Goal: Task Accomplishment & Management: Manage account settings

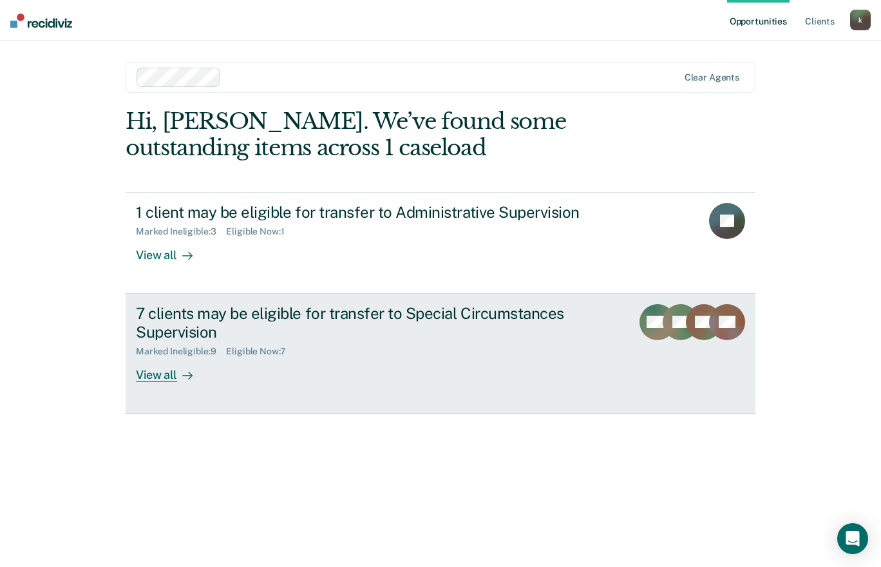
click at [427, 372] on div "7 clients may be eligible for transfer to Special Circumstances Supervision Mar…" at bounding box center [377, 343] width 483 height 78
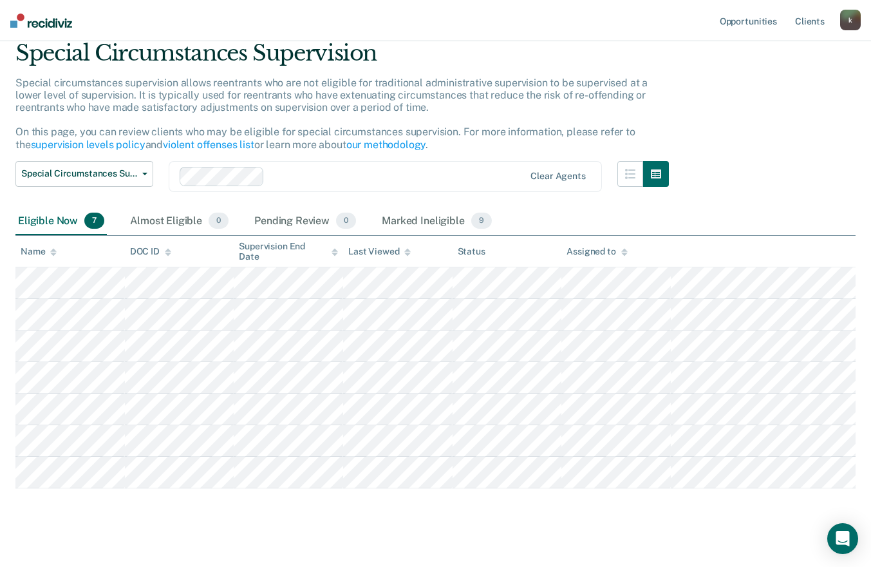
scroll to position [63, 0]
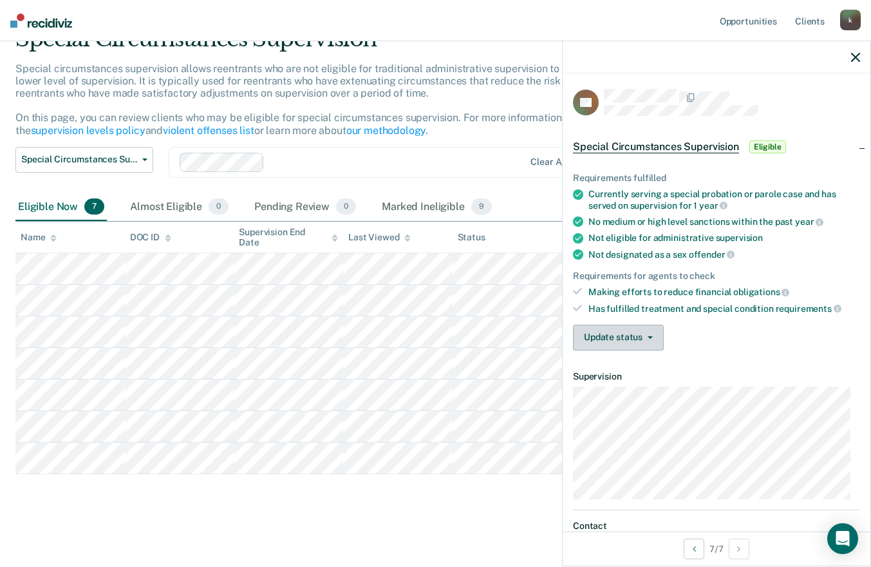
click at [658, 339] on button "Update status" at bounding box center [618, 338] width 91 height 26
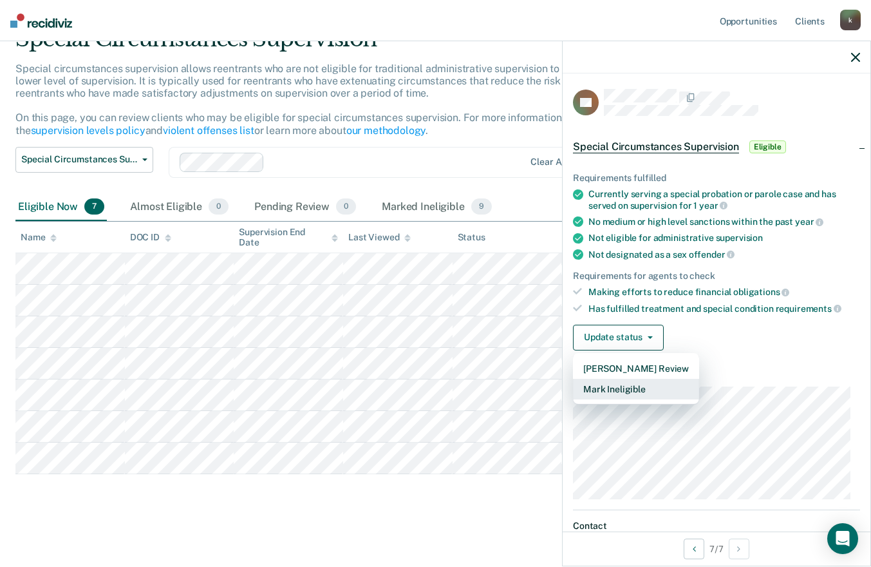
click at [649, 384] on button "Mark Ineligible" at bounding box center [636, 389] width 126 height 21
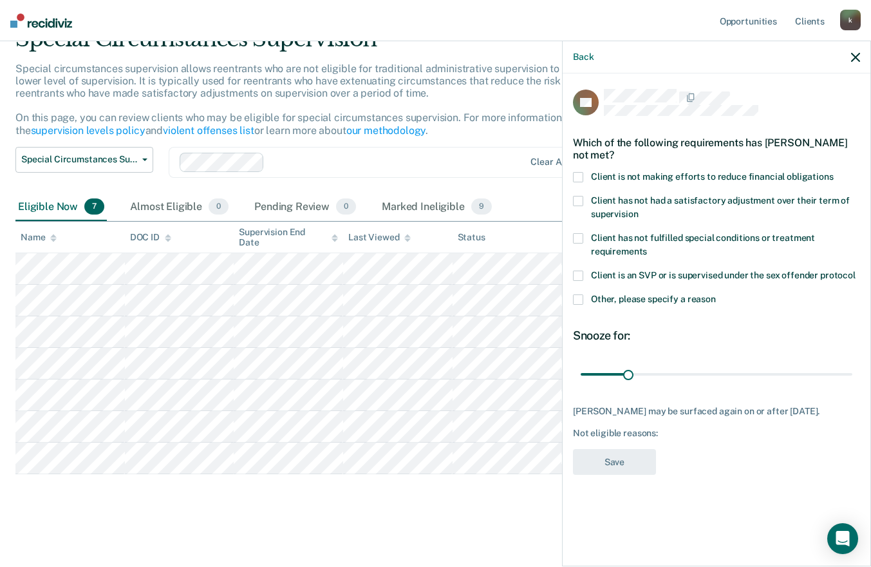
click at [579, 175] on span at bounding box center [578, 177] width 10 height 10
click at [834, 172] on input "Client is not making efforts to reduce financial obligations" at bounding box center [834, 172] width 0 height 0
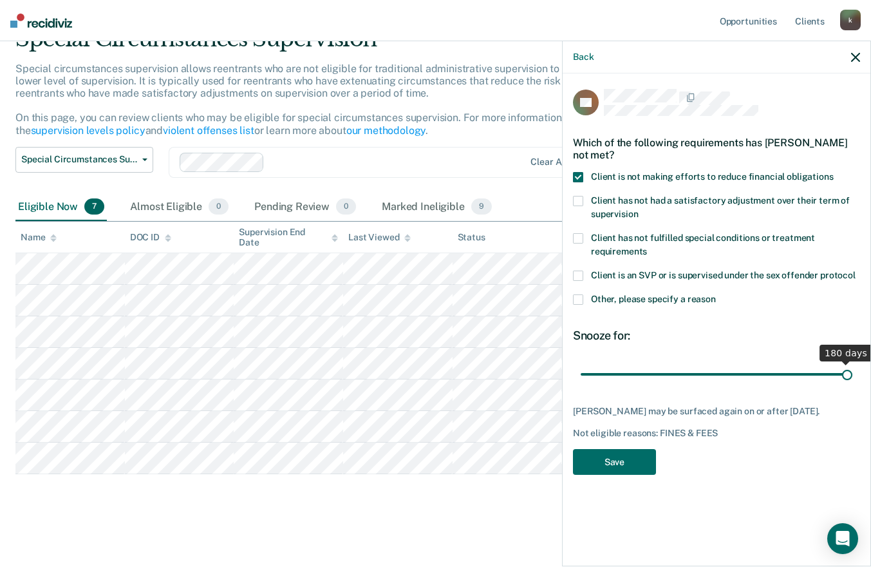
drag, startPoint x: 627, startPoint y: 373, endPoint x: 881, endPoint y: 373, distance: 253.8
type input "180"
click at [853, 373] on input "range" at bounding box center [717, 374] width 272 height 23
click at [623, 461] on button "Save" at bounding box center [614, 462] width 83 height 26
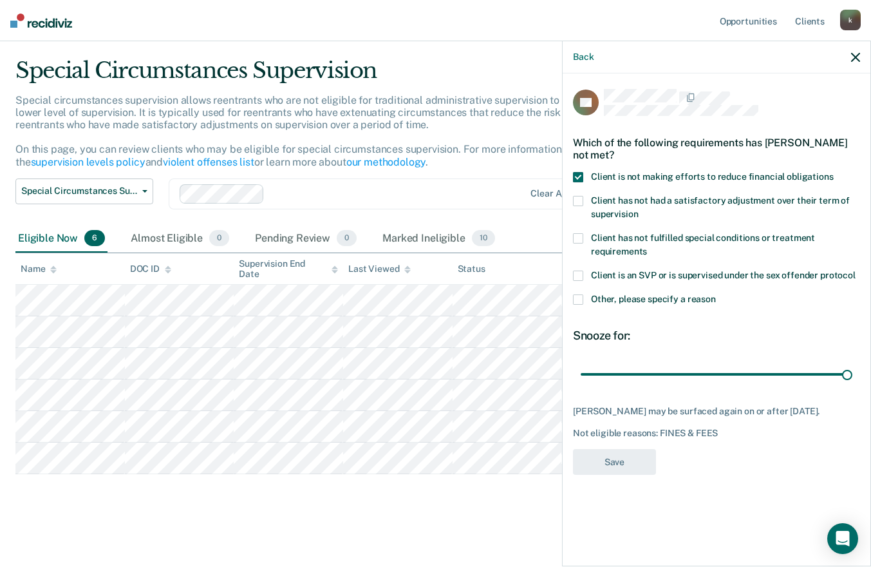
scroll to position [32, 0]
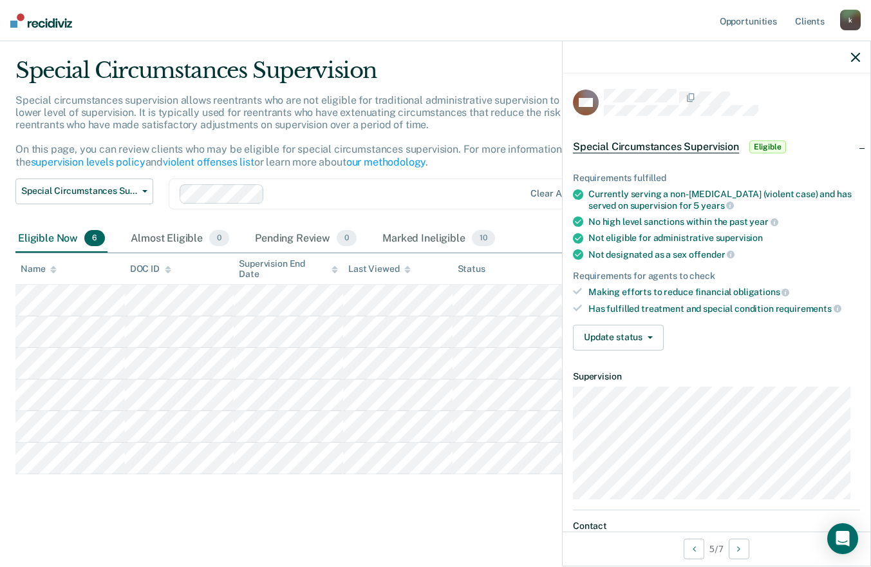
click at [395, 500] on div "Special Circumstances Supervision Special circumstances supervision allows reen…" at bounding box center [435, 284] width 840 height 454
click at [652, 332] on button "Update status" at bounding box center [618, 338] width 91 height 26
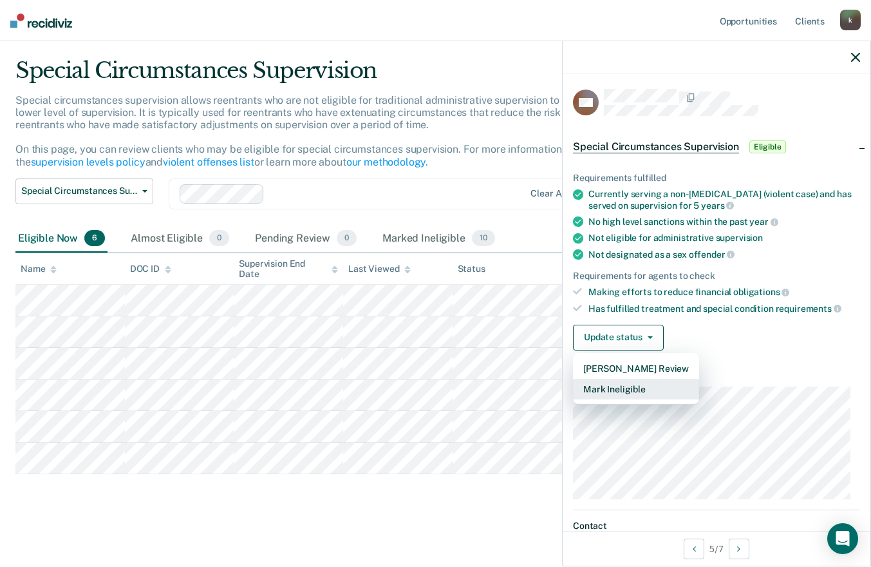
click at [643, 383] on button "Mark Ineligible" at bounding box center [636, 389] width 126 height 21
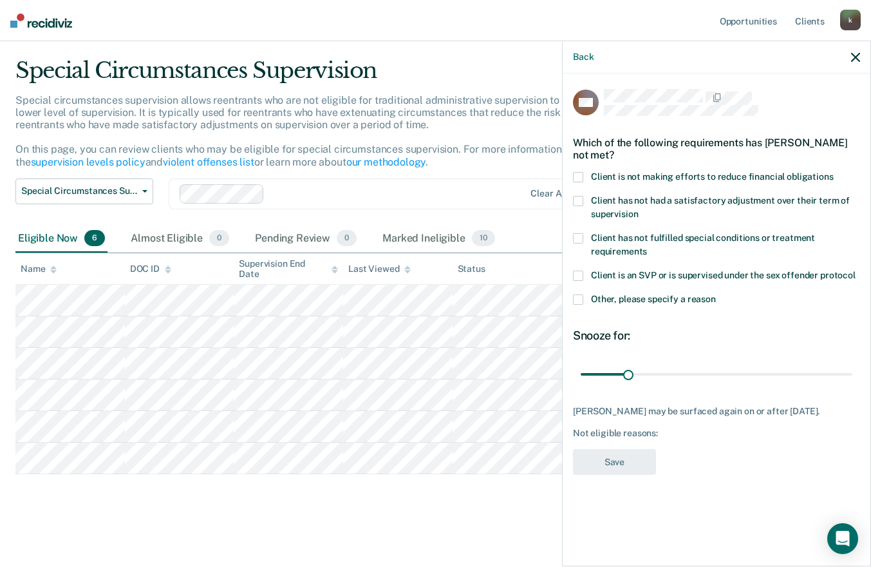
click at [581, 200] on span at bounding box center [578, 201] width 10 height 10
click at [638, 209] on input "Client has not had a satisfactory adjustment over their term of supervision" at bounding box center [638, 209] width 0 height 0
click at [579, 196] on span at bounding box center [578, 201] width 10 height 10
click at [638, 209] on input "Client has not had a satisfactory adjustment over their term of supervision" at bounding box center [638, 209] width 0 height 0
click at [578, 182] on label "Client is not making efforts to reduce financial obligations" at bounding box center [716, 179] width 287 height 14
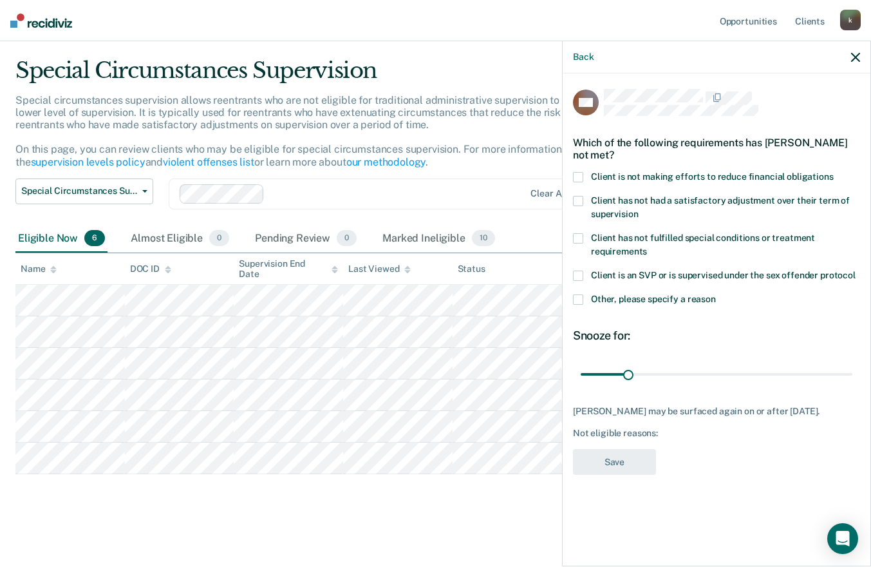
click at [834, 172] on input "Client is not making efforts to reduce financial obligations" at bounding box center [834, 172] width 0 height 0
click at [645, 459] on button "Save" at bounding box center [614, 462] width 83 height 26
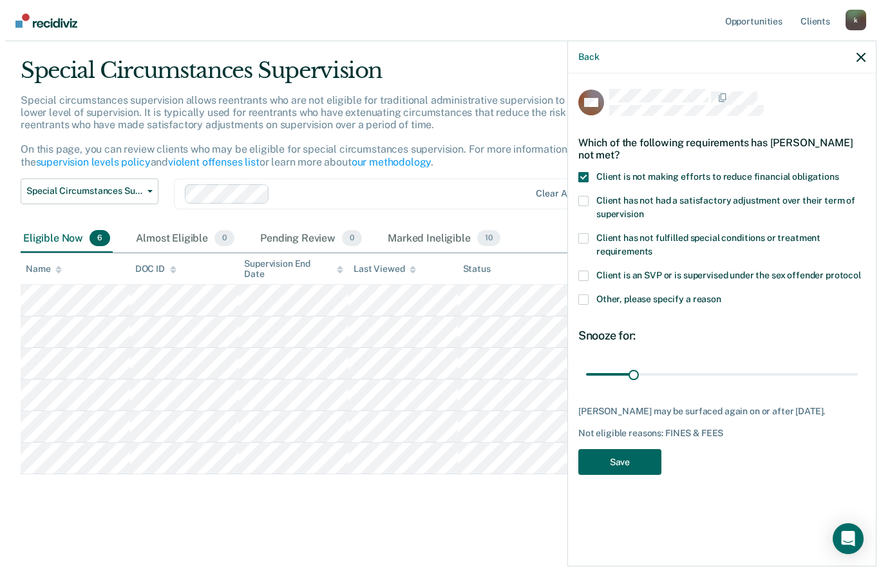
scroll to position [0, 0]
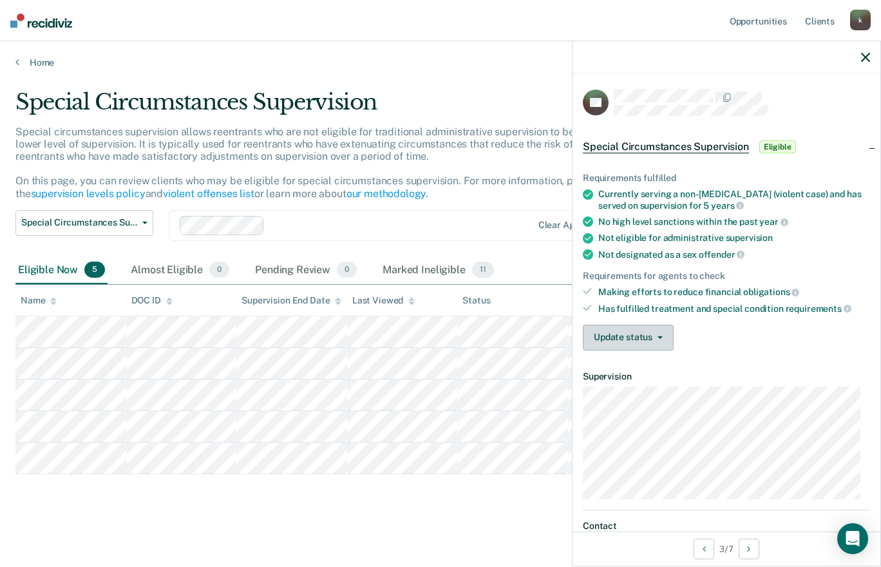
click at [656, 331] on button "Update status" at bounding box center [628, 338] width 91 height 26
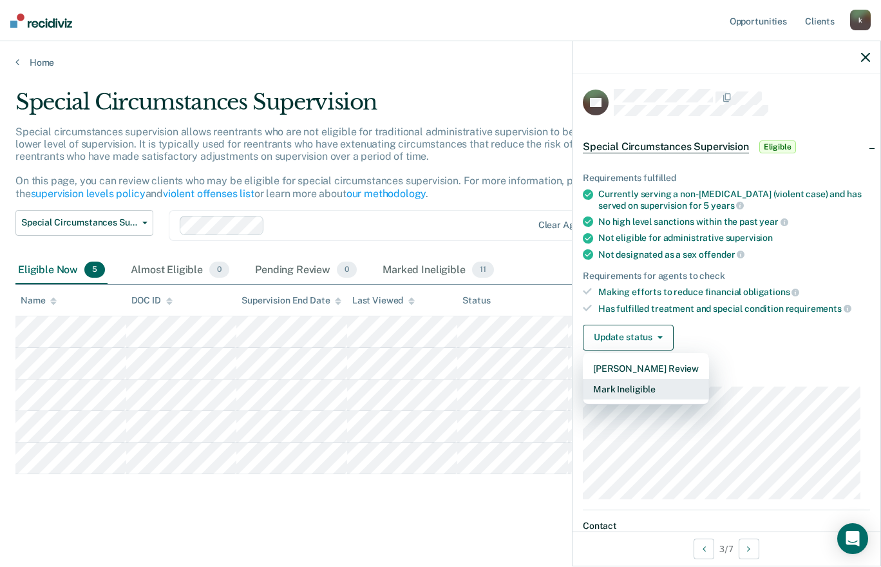
click at [641, 388] on button "Mark Ineligible" at bounding box center [646, 389] width 126 height 21
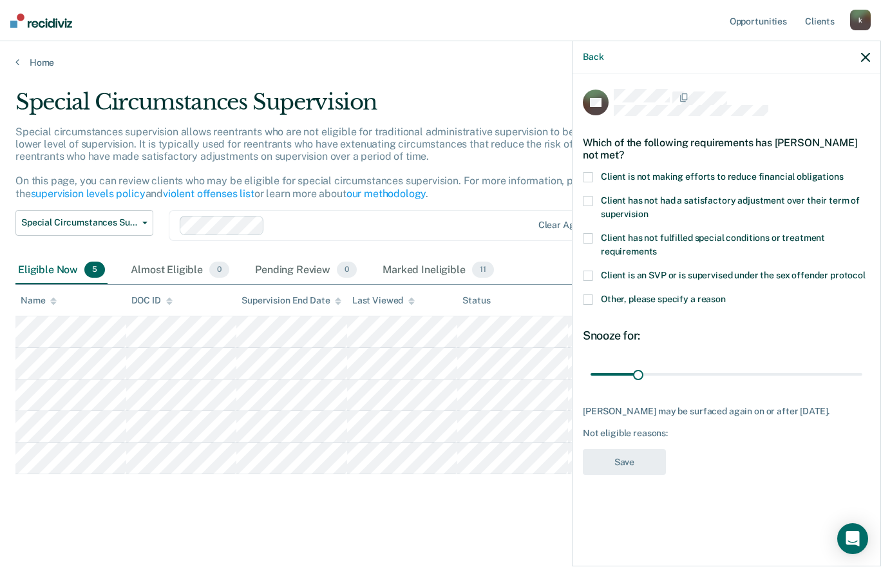
click at [587, 172] on span at bounding box center [588, 177] width 10 height 10
click at [844, 172] on input "Client is not making efforts to reduce financial obligations" at bounding box center [844, 172] width 0 height 0
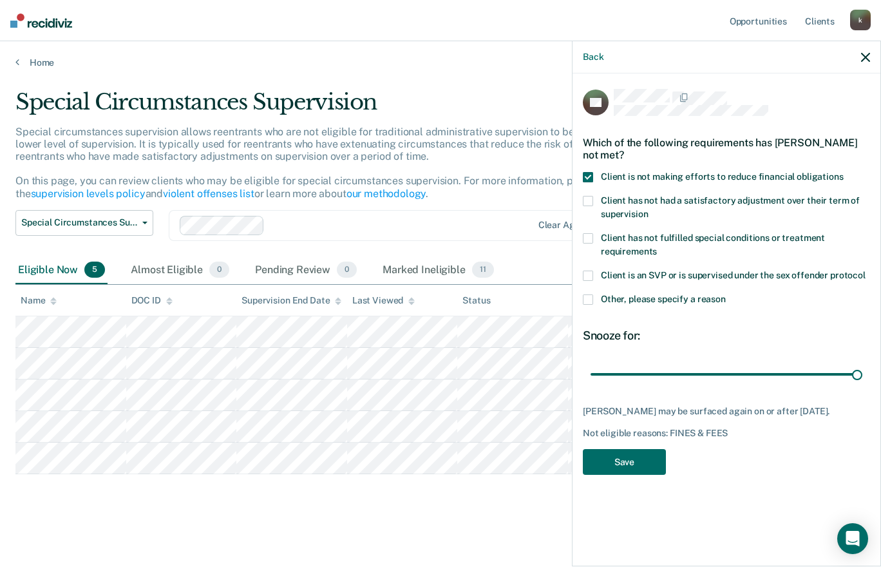
drag, startPoint x: 641, startPoint y: 357, endPoint x: 880, endPoint y: 358, distance: 239.6
type input "180"
click at [862, 363] on input "range" at bounding box center [727, 374] width 272 height 23
click at [640, 457] on button "Save" at bounding box center [624, 462] width 83 height 26
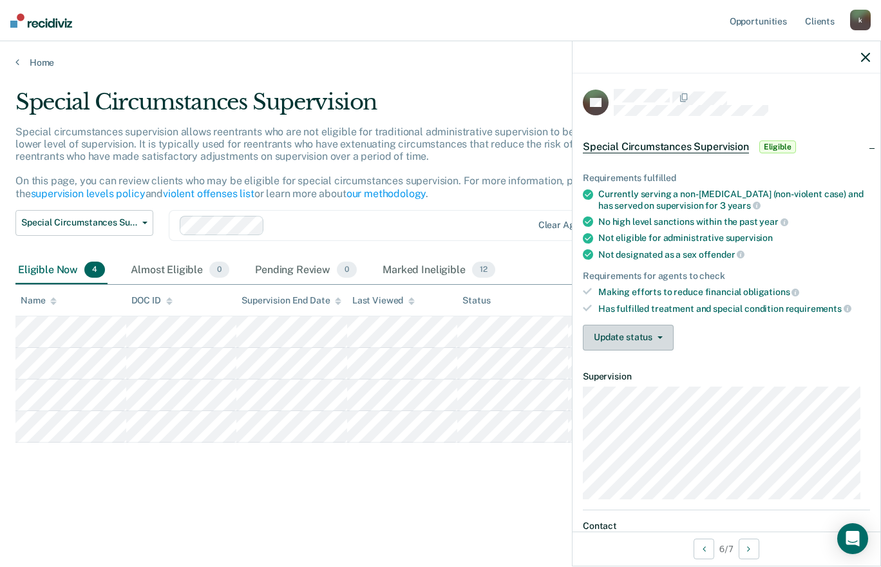
click at [659, 341] on button "Update status" at bounding box center [628, 338] width 91 height 26
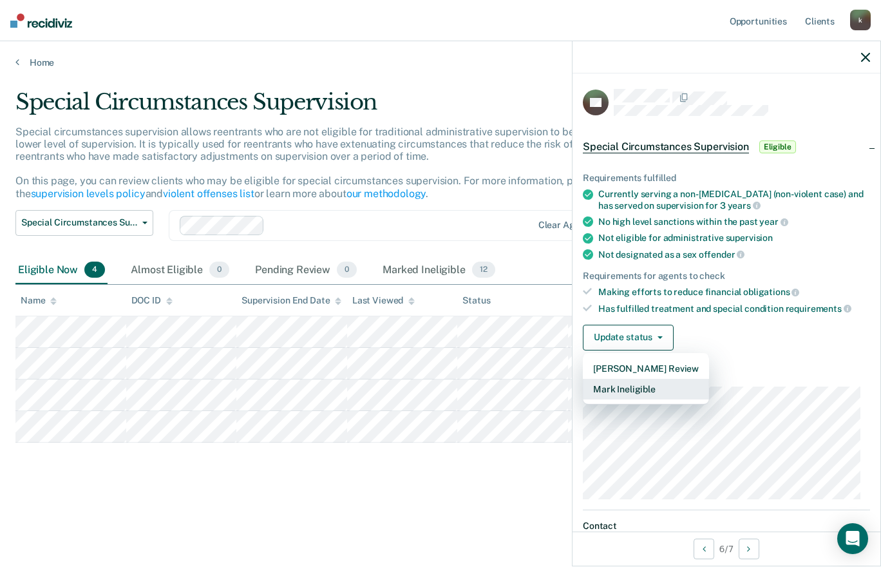
click at [654, 383] on button "Mark Ineligible" at bounding box center [646, 389] width 126 height 21
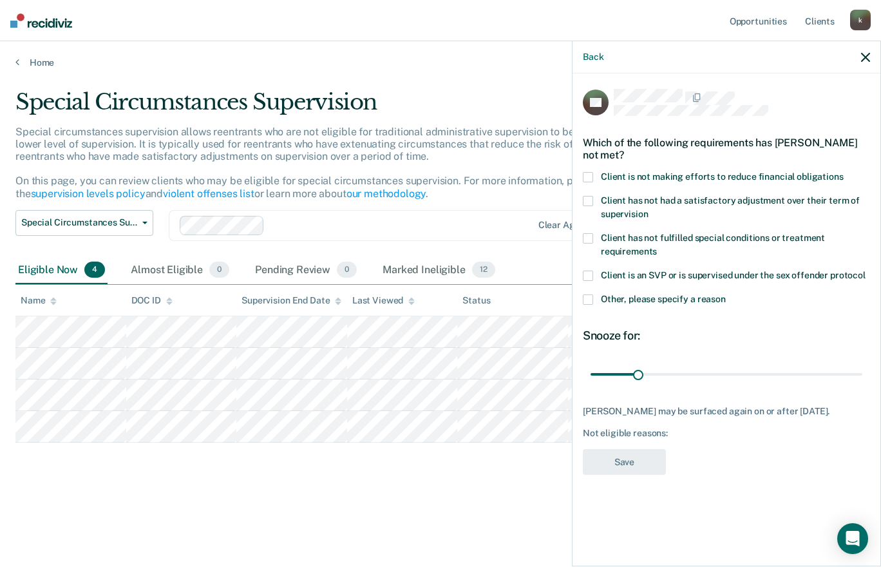
click at [585, 174] on span at bounding box center [588, 177] width 10 height 10
click at [844, 172] on input "Client is not making efforts to reduce financial obligations" at bounding box center [844, 172] width 0 height 0
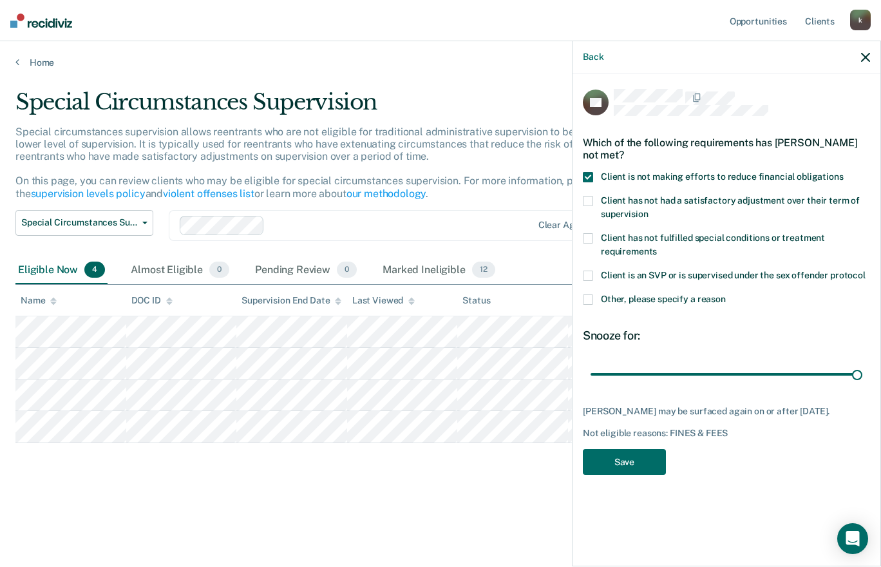
drag, startPoint x: 639, startPoint y: 374, endPoint x: 880, endPoint y: 373, distance: 241.5
type input "180"
click at [862, 385] on input "range" at bounding box center [727, 374] width 272 height 23
click at [643, 451] on button "Save" at bounding box center [624, 462] width 83 height 26
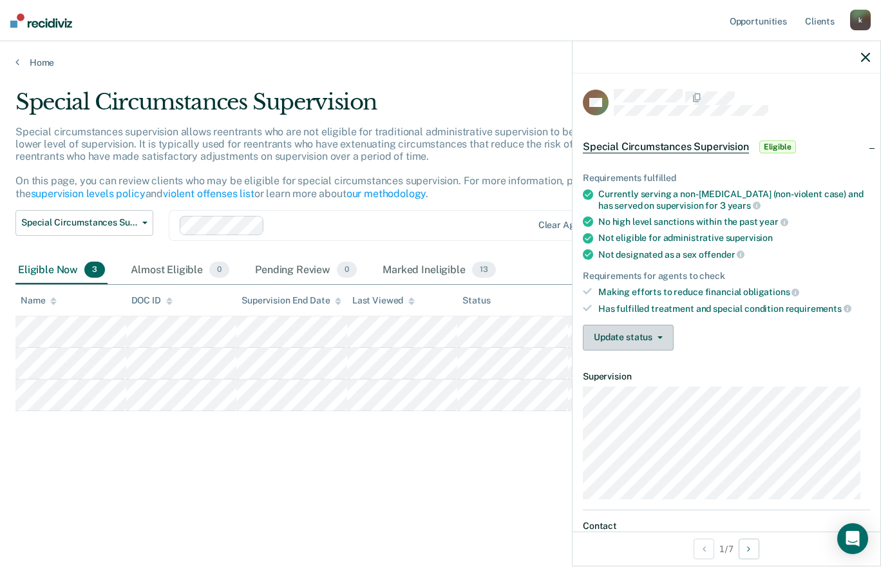
click at [665, 332] on button "Update status" at bounding box center [628, 338] width 91 height 26
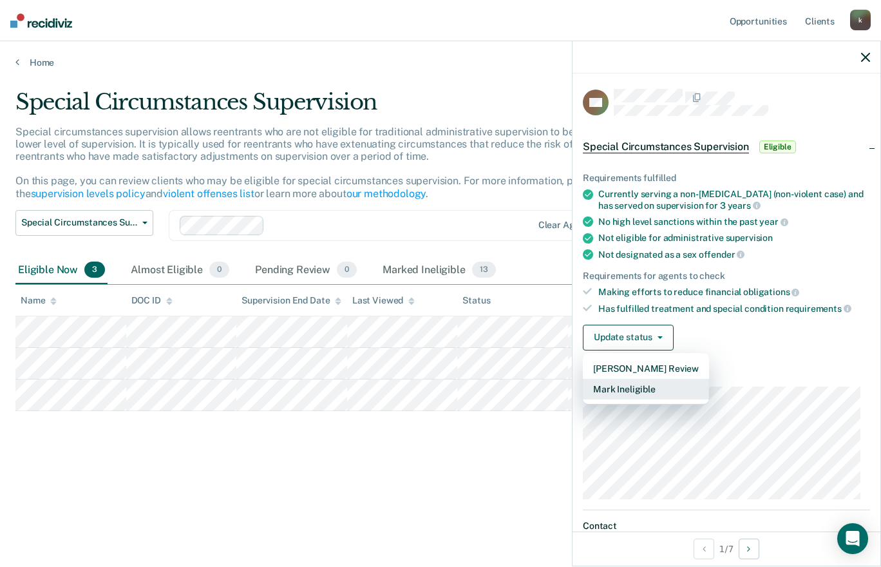
click at [649, 385] on button "Mark Ineligible" at bounding box center [646, 389] width 126 height 21
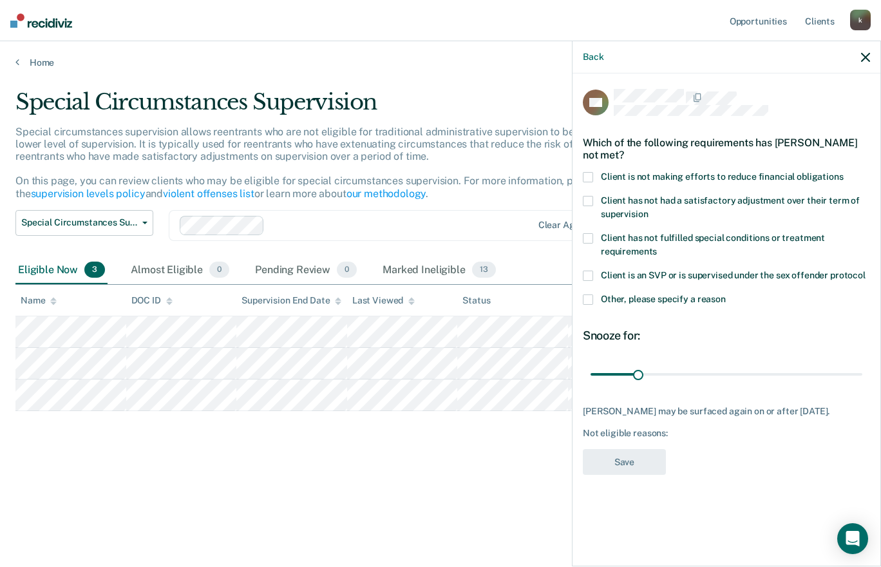
click at [587, 173] on span at bounding box center [588, 177] width 10 height 10
click at [844, 172] on input "Client is not making efforts to reduce financial obligations" at bounding box center [844, 172] width 0 height 0
click at [644, 469] on button "Save" at bounding box center [624, 462] width 83 height 26
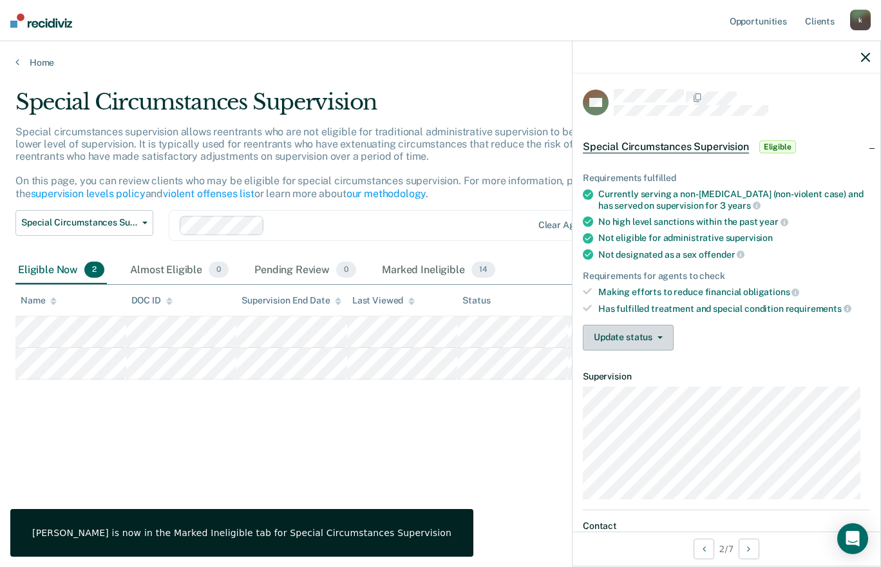
click at [651, 334] on button "Update status" at bounding box center [628, 338] width 91 height 26
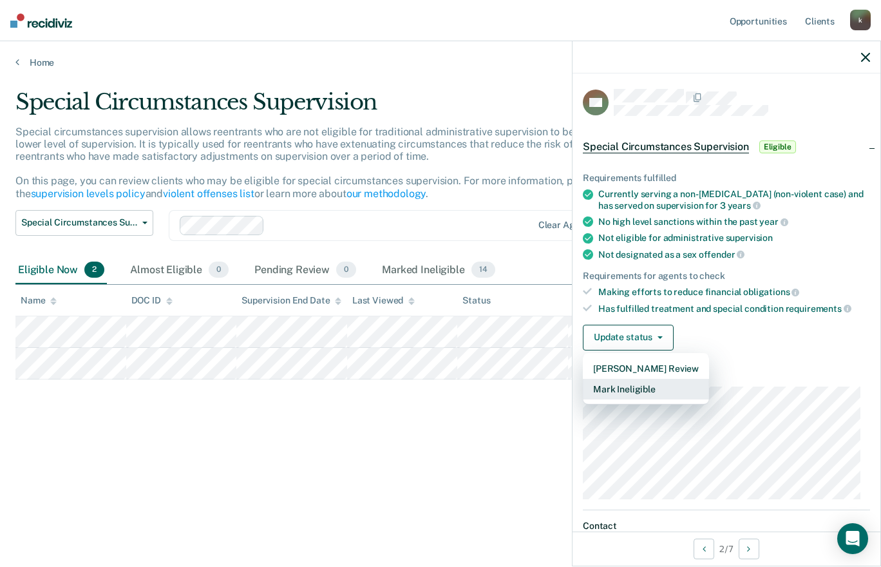
click at [642, 393] on button "Mark Ineligible" at bounding box center [646, 389] width 126 height 21
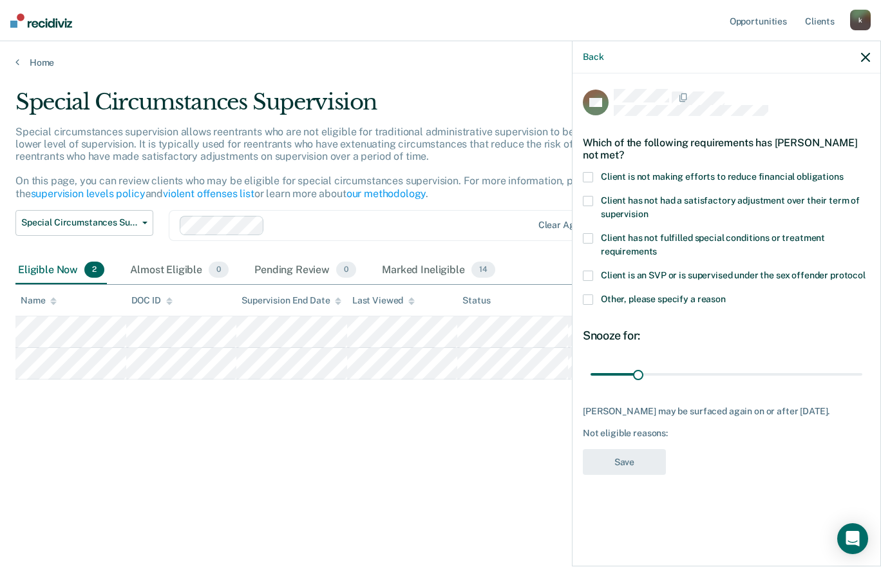
click at [587, 172] on span at bounding box center [588, 177] width 10 height 10
click at [844, 172] on input "Client is not making efforts to reduce financial obligations" at bounding box center [844, 172] width 0 height 0
click at [632, 449] on button "Save" at bounding box center [624, 462] width 83 height 26
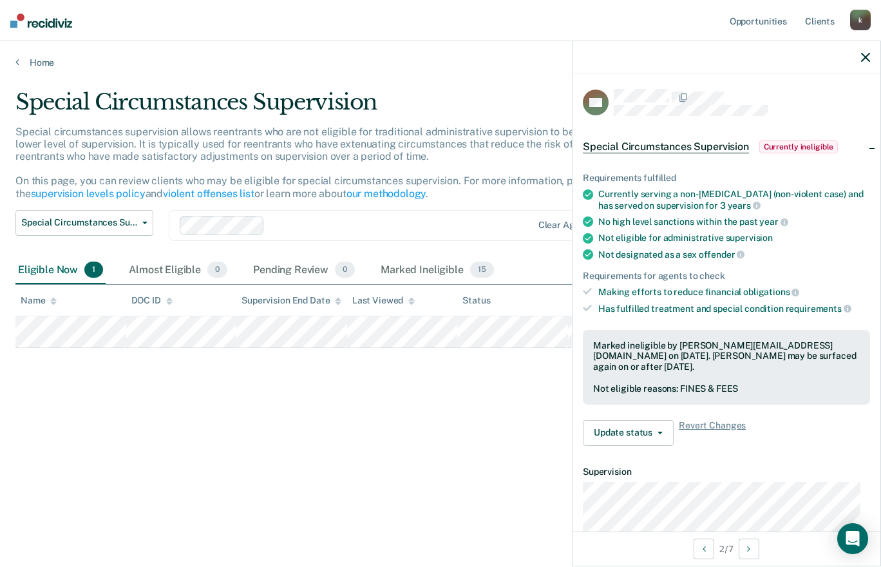
click at [385, 534] on main "Special Circumstances Supervision Special circumstances supervision allows reen…" at bounding box center [440, 315] width 881 height 495
click at [644, 425] on button "Update status" at bounding box center [628, 433] width 91 height 26
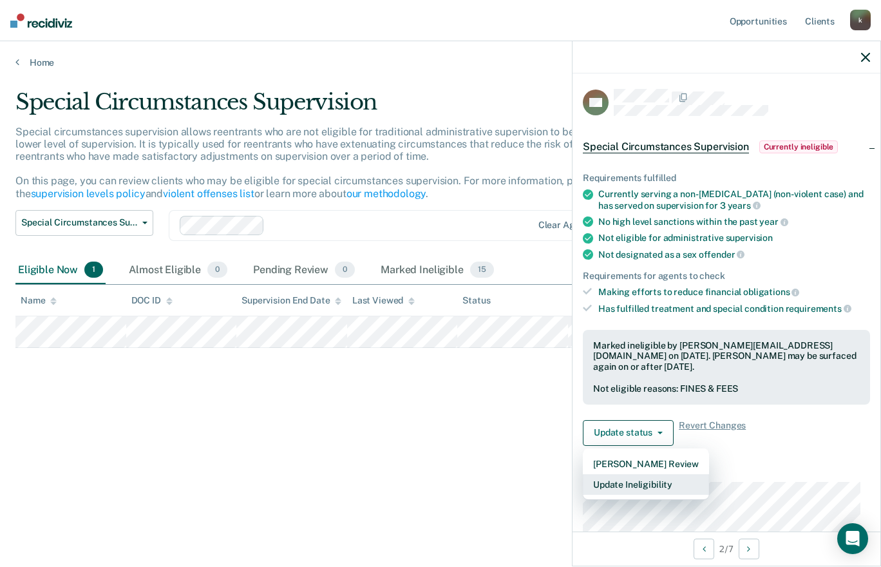
click at [632, 474] on button "Update Ineligibility" at bounding box center [646, 484] width 126 height 21
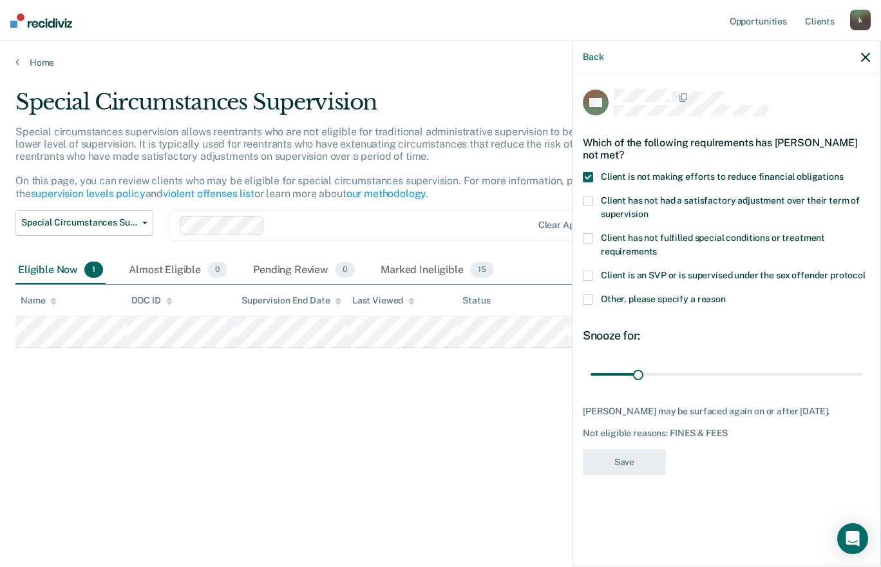
click at [594, 62] on div "Back" at bounding box center [727, 57] width 308 height 32
click at [594, 59] on button "Back" at bounding box center [593, 57] width 21 height 11
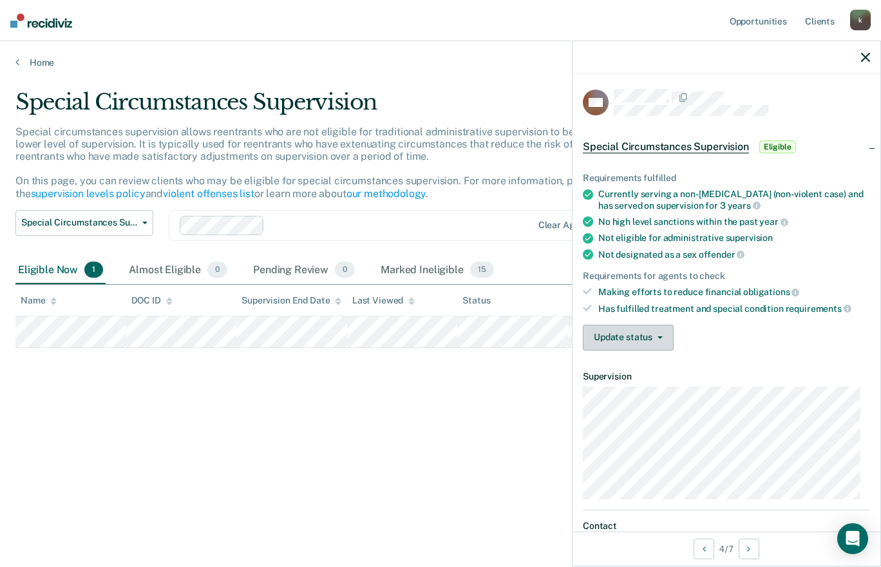
click at [654, 336] on span "button" at bounding box center [657, 337] width 10 height 3
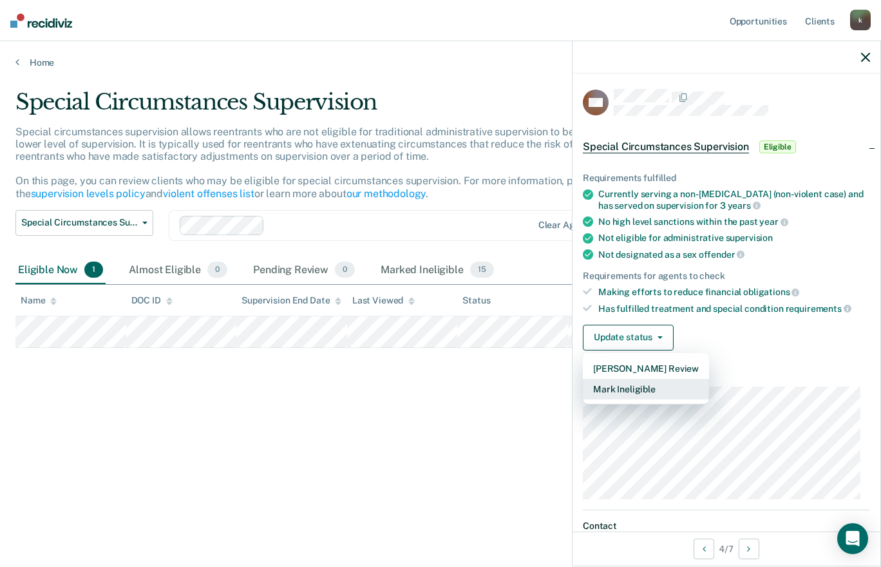
click at [645, 386] on button "Mark Ineligible" at bounding box center [646, 389] width 126 height 21
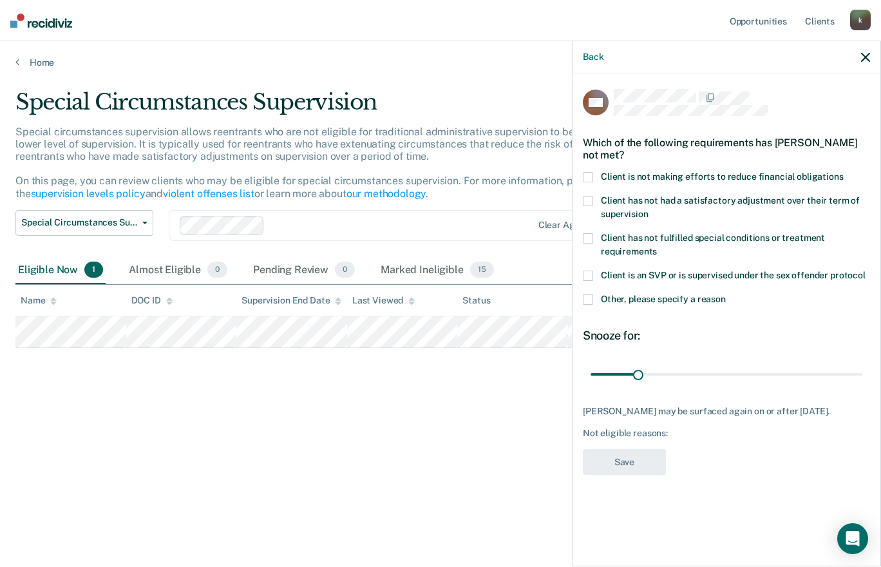
click at [590, 196] on span at bounding box center [588, 201] width 10 height 10
click at [648, 209] on input "Client has not had a satisfactory adjustment over their term of supervision" at bounding box center [648, 209] width 0 height 0
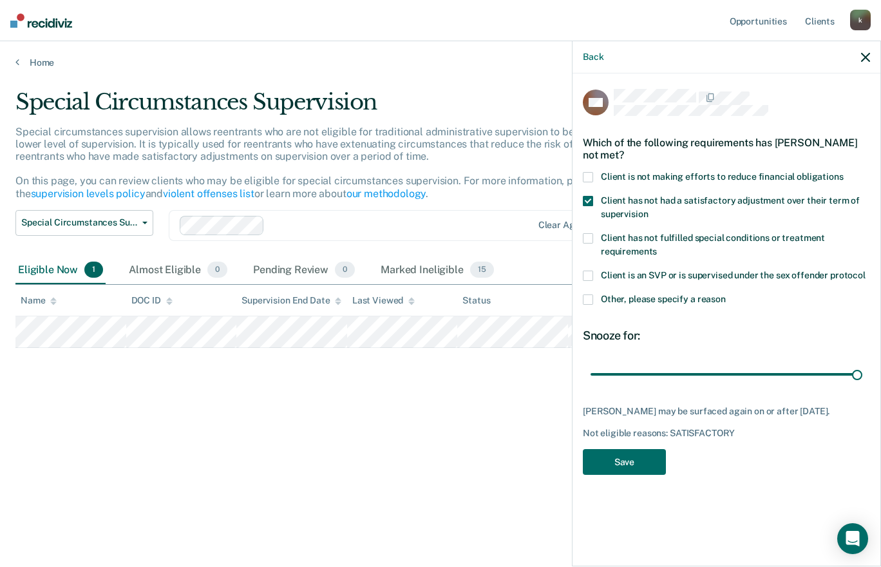
drag, startPoint x: 639, startPoint y: 375, endPoint x: 880, endPoint y: 378, distance: 241.5
type input "180"
click at [862, 378] on input "range" at bounding box center [727, 374] width 272 height 23
click at [634, 453] on button "Save" at bounding box center [624, 462] width 83 height 26
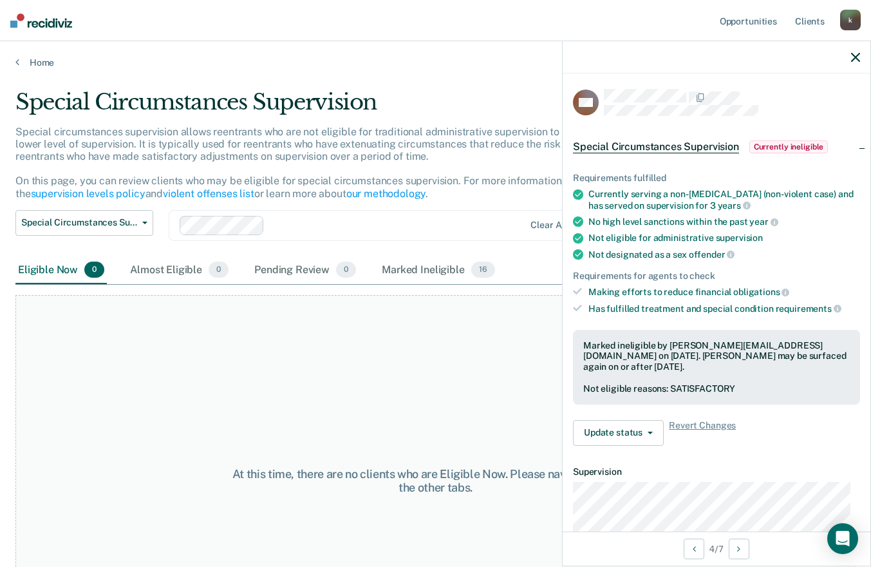
click at [853, 57] on icon "button" at bounding box center [855, 57] width 9 height 9
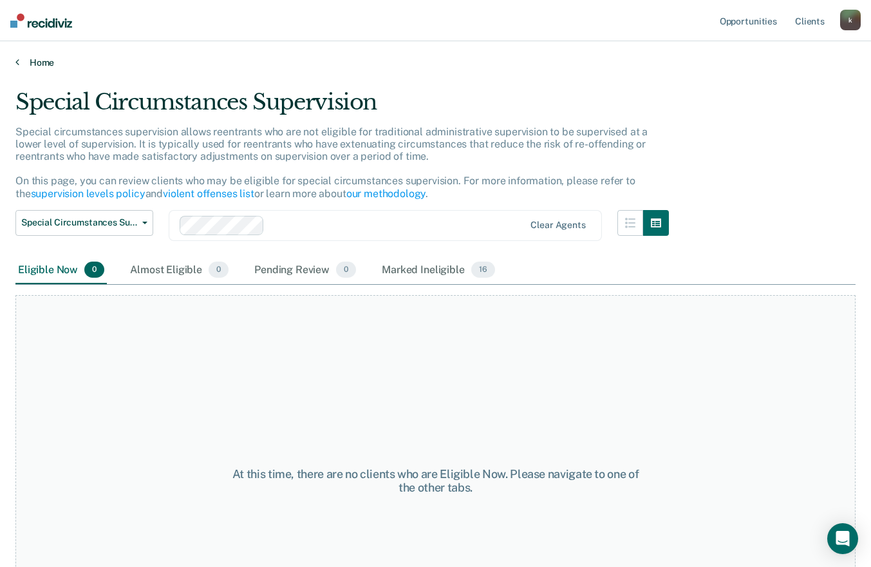
click at [37, 59] on link "Home" at bounding box center [435, 63] width 840 height 12
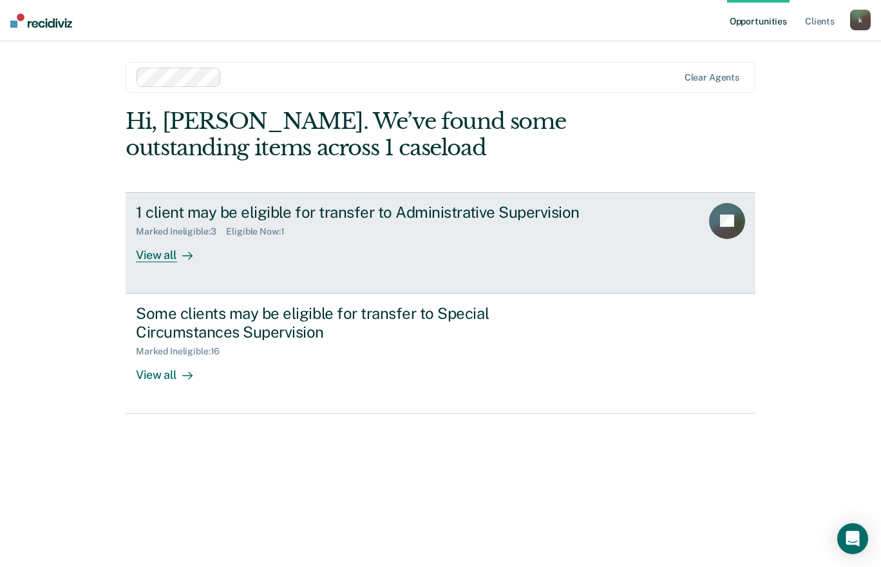
click at [171, 257] on div "View all" at bounding box center [172, 249] width 72 height 25
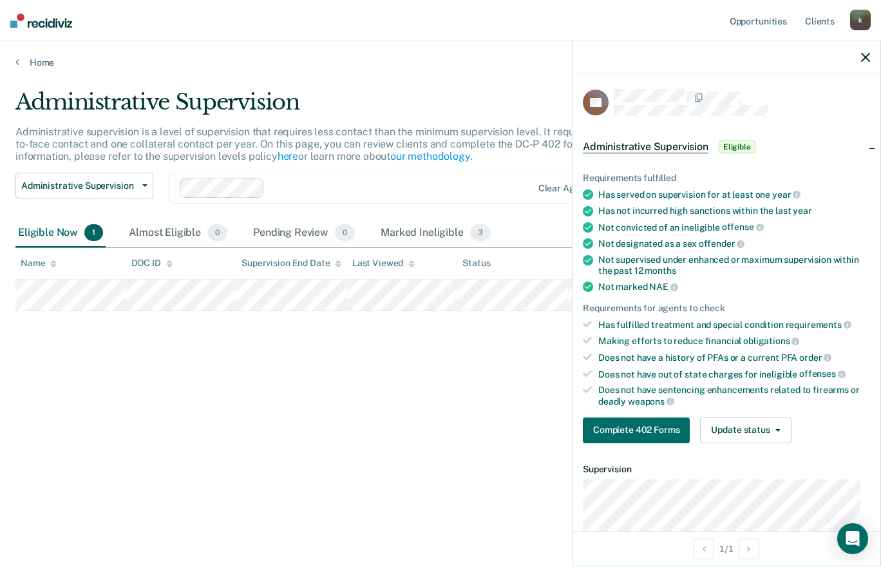
click at [859, 339] on div "Making efforts to reduce financial obligations" at bounding box center [734, 341] width 272 height 12
click at [767, 439] on button "Update status" at bounding box center [745, 430] width 91 height 26
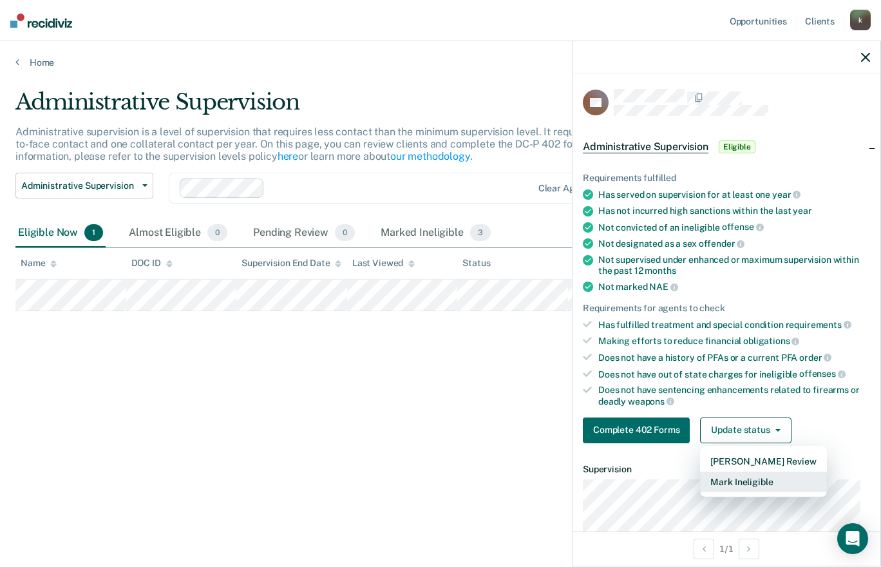
click at [762, 479] on button "Mark Ineligible" at bounding box center [763, 481] width 126 height 21
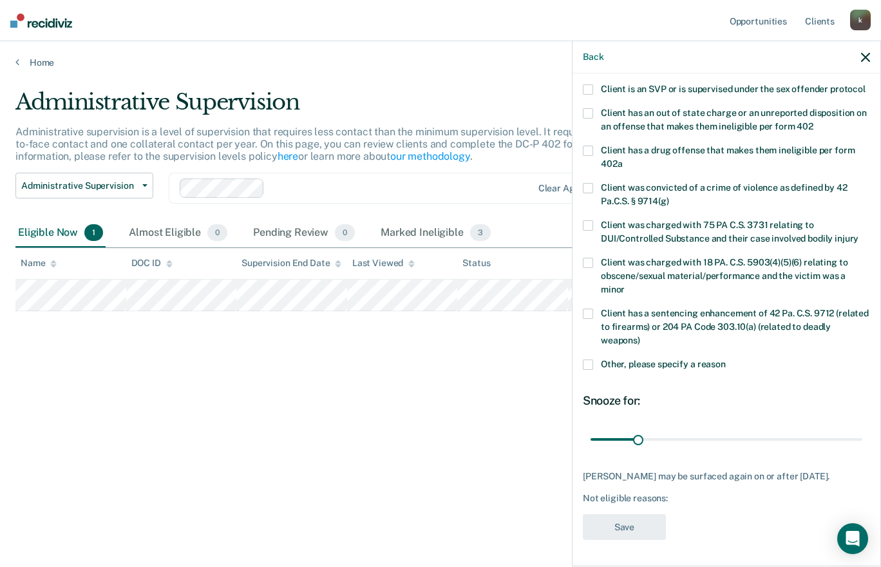
scroll to position [184, 0]
click at [640, 30] on nav "Opportunities Client s [EMAIL_ADDRESS][DOMAIN_NAME] k Profile How it works Log …" at bounding box center [440, 20] width 881 height 41
click at [777, 221] on span "Client was charged with 75 PA C.S. 3731 relating to DUI/Controlled Substance an…" at bounding box center [730, 232] width 258 height 24
click at [859, 234] on input "Client was charged with 75 PA C.S. 3731 relating to DUI/Controlled Substance an…" at bounding box center [859, 234] width 0 height 0
click at [585, 227] on span at bounding box center [588, 225] width 10 height 10
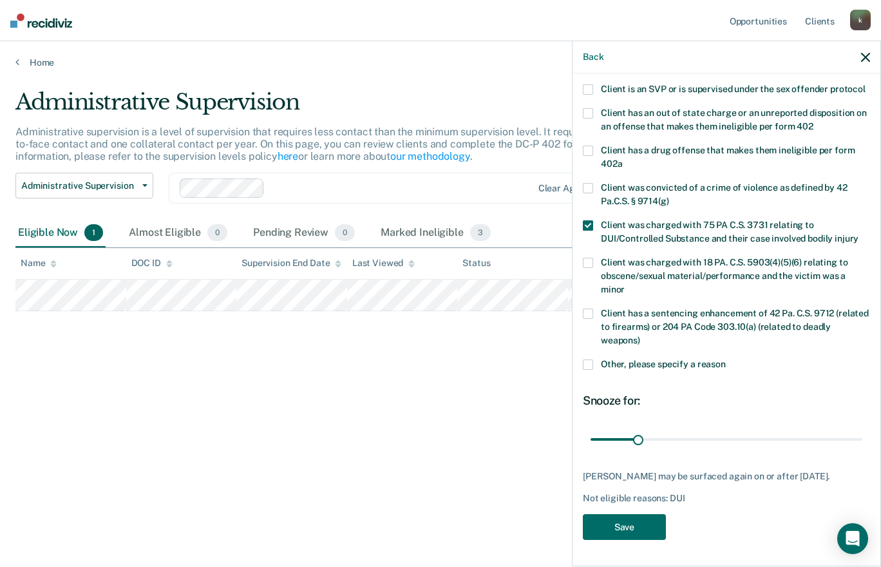
click at [859, 234] on input "Client was charged with 75 PA C.S. 3731 relating to DUI/Controlled Substance an…" at bounding box center [859, 234] width 0 height 0
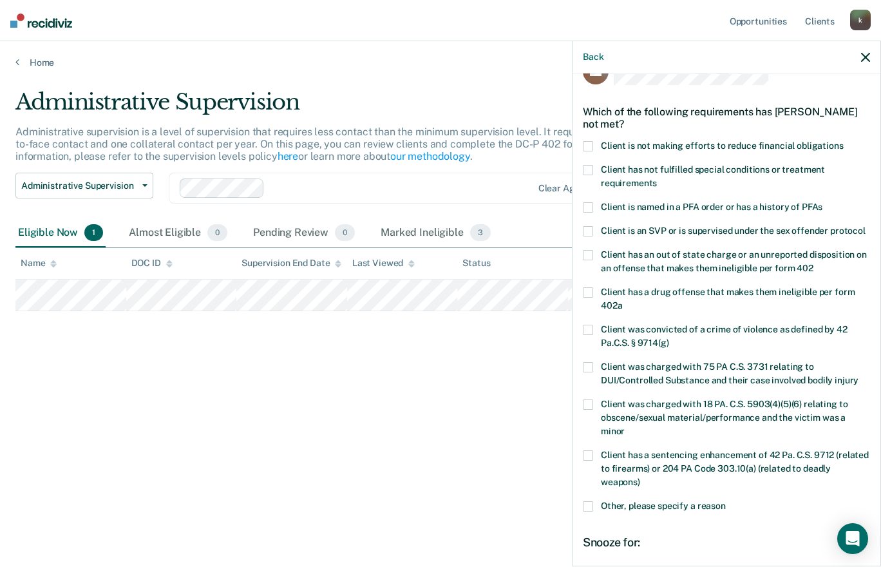
scroll to position [29, 0]
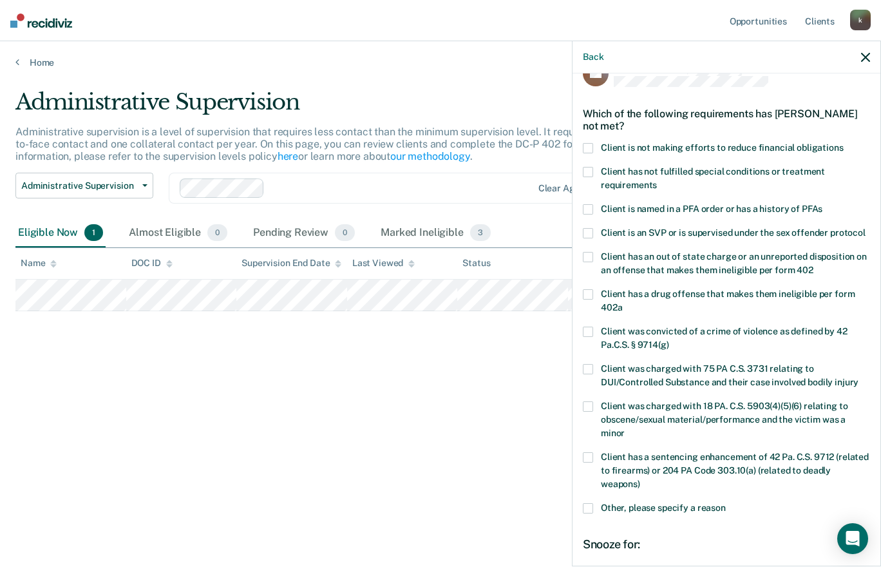
click at [591, 139] on div "Which of the following requirements has [PERSON_NAME] not met?" at bounding box center [726, 119] width 287 height 45
click at [591, 147] on span at bounding box center [588, 148] width 10 height 10
click at [844, 143] on input "Client is not making efforts to reduce financial obligations" at bounding box center [844, 143] width 0 height 0
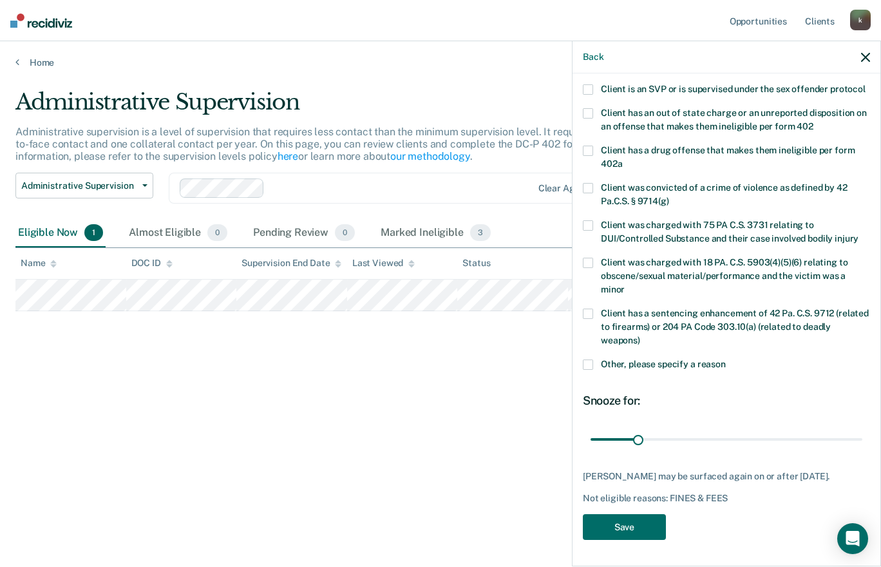
scroll to position [184, 0]
click at [618, 363] on span "Other, please specify a reason" at bounding box center [663, 364] width 125 height 10
click at [726, 359] on input "Other, please specify a reason" at bounding box center [726, 359] width 0 height 0
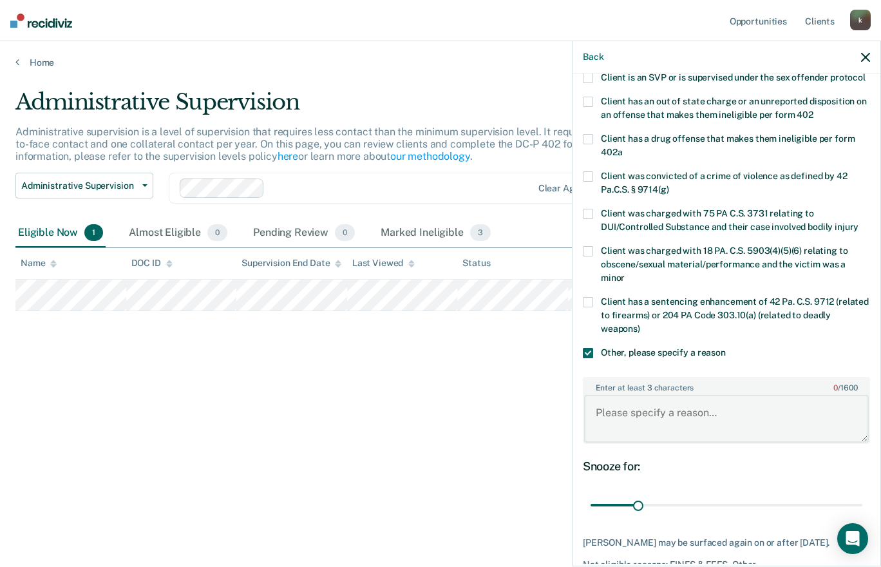
click at [653, 417] on textarea "Enter at least 3 characters 0 / 1600" at bounding box center [726, 419] width 285 height 48
type textarea "Multiple violations in last year."
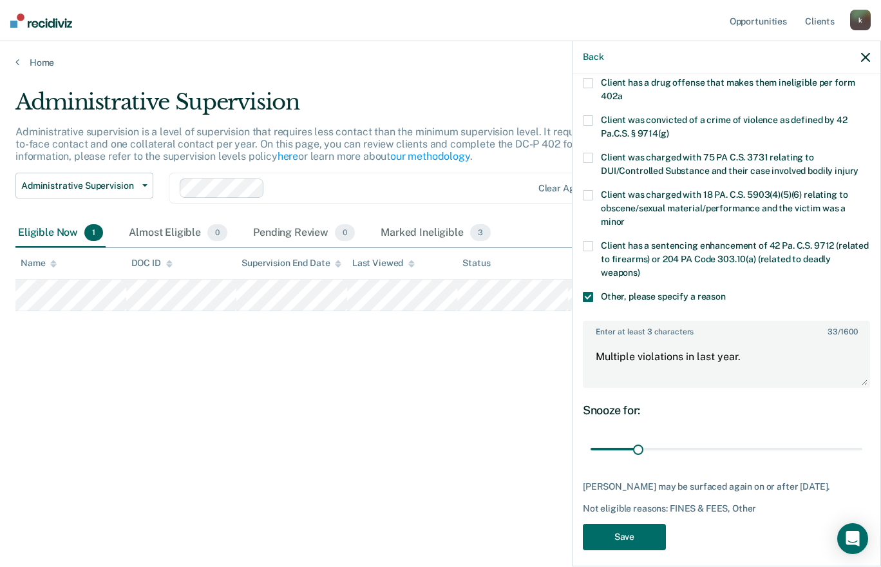
scroll to position [262, 0]
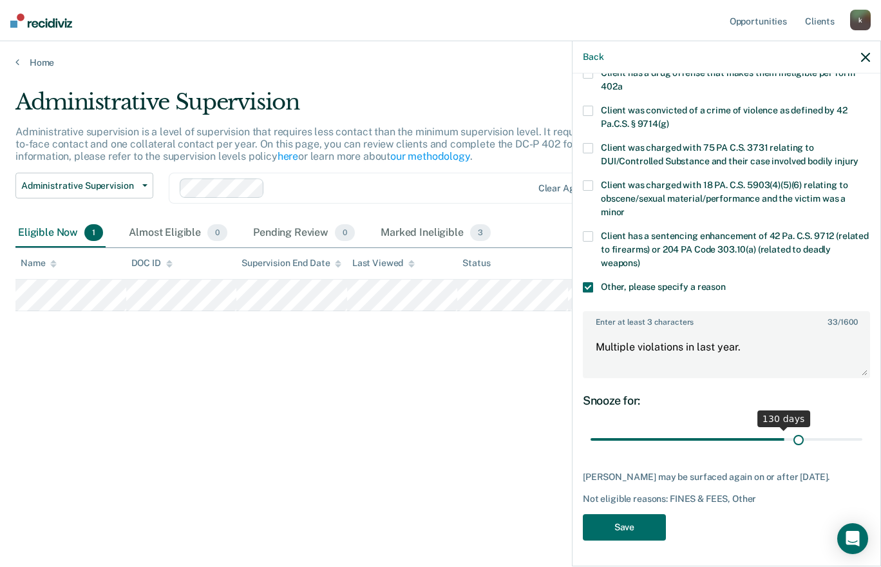
drag, startPoint x: 639, startPoint y: 442, endPoint x: 798, endPoint y: 447, distance: 159.2
click at [792, 446] on input "range" at bounding box center [727, 439] width 272 height 23
drag, startPoint x: 793, startPoint y: 443, endPoint x: 870, endPoint y: 450, distance: 77.6
type input "180"
click at [862, 450] on input "range" at bounding box center [727, 439] width 272 height 23
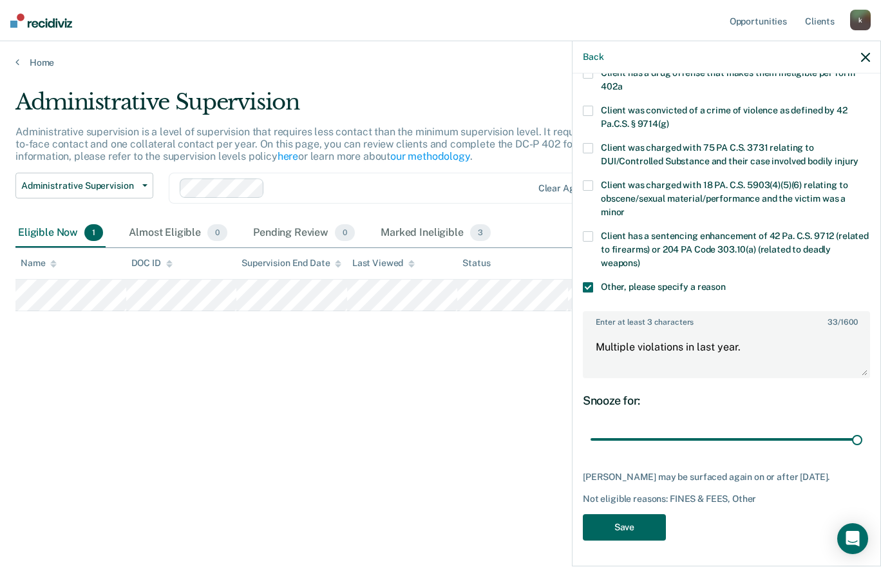
click at [608, 529] on button "Save" at bounding box center [624, 527] width 83 height 26
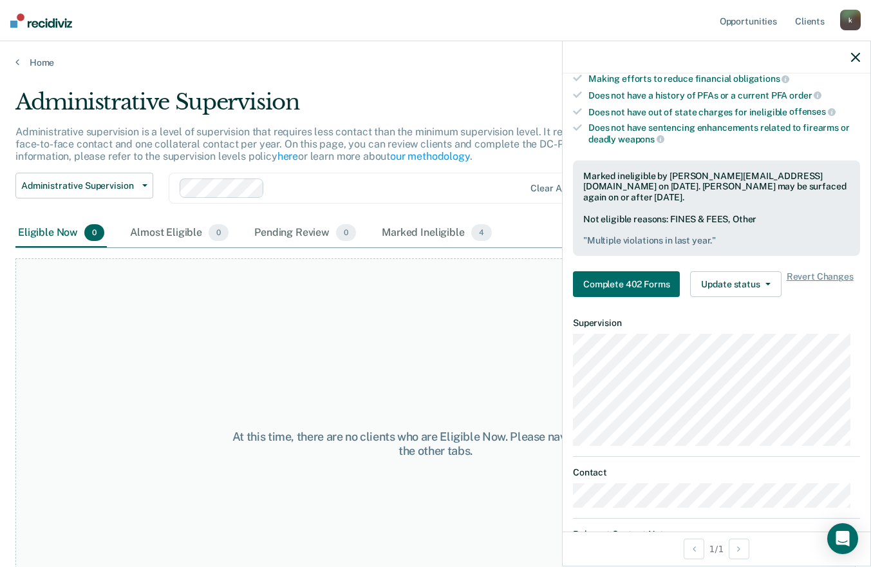
click at [853, 55] on icon "button" at bounding box center [855, 57] width 9 height 9
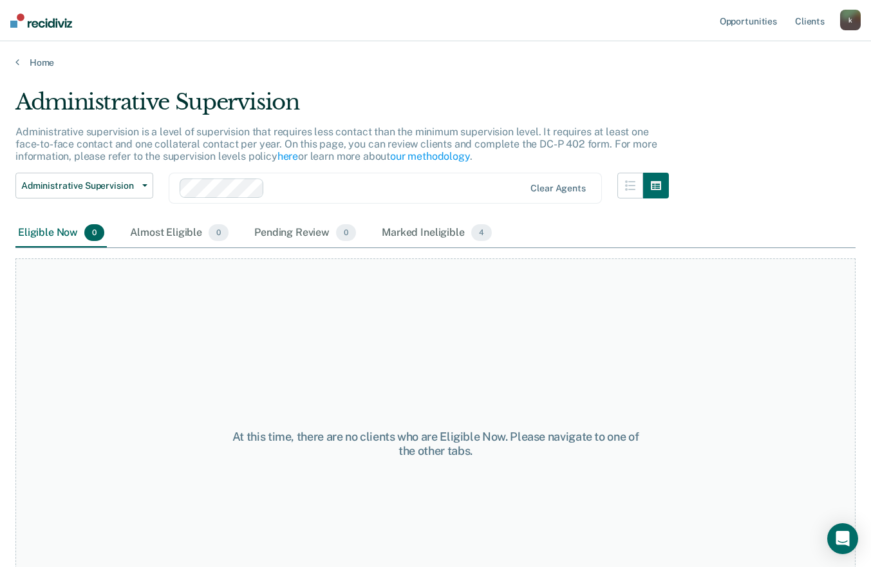
click at [37, 68] on main "Administrative Supervision Administrative supervision is a level of supervision…" at bounding box center [435, 315] width 871 height 495
click at [39, 66] on link "Home" at bounding box center [435, 63] width 840 height 12
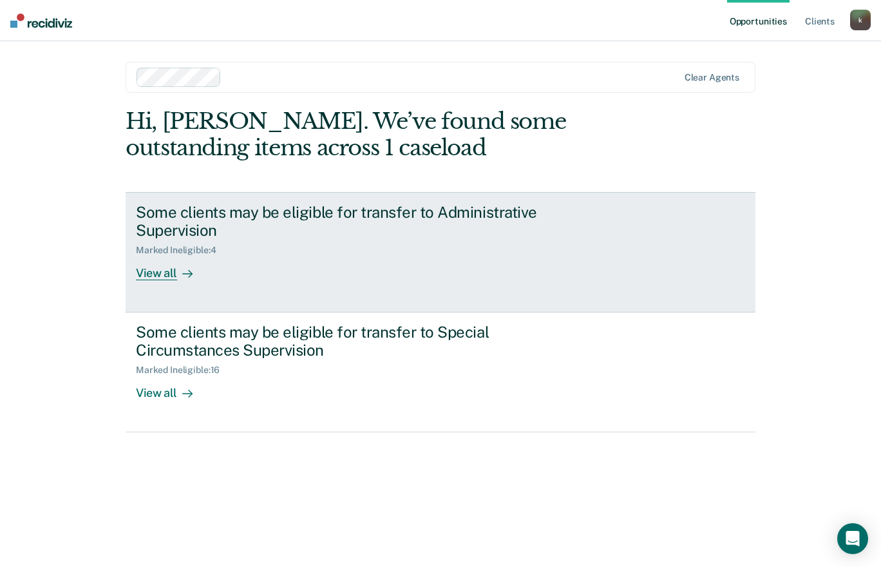
click at [264, 257] on div "Some clients may be eligible for transfer to Administrative Supervision Marked …" at bounding box center [377, 242] width 483 height 78
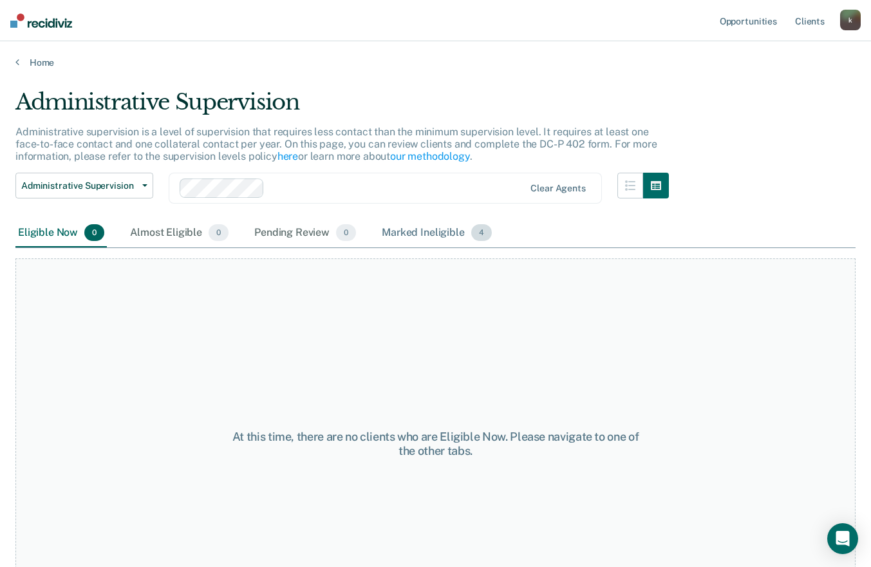
click at [397, 232] on div "Marked Ineligible 4" at bounding box center [436, 233] width 115 height 28
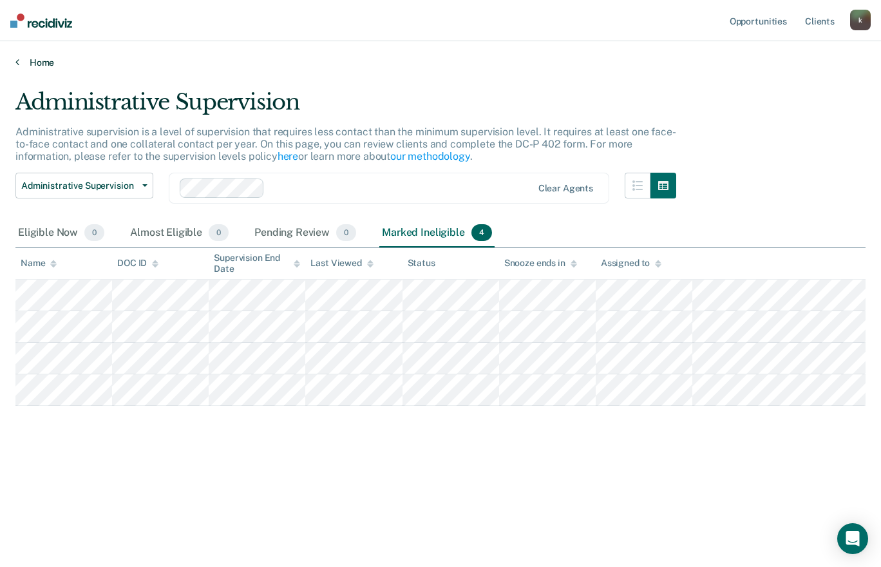
click at [48, 66] on link "Home" at bounding box center [440, 63] width 850 height 12
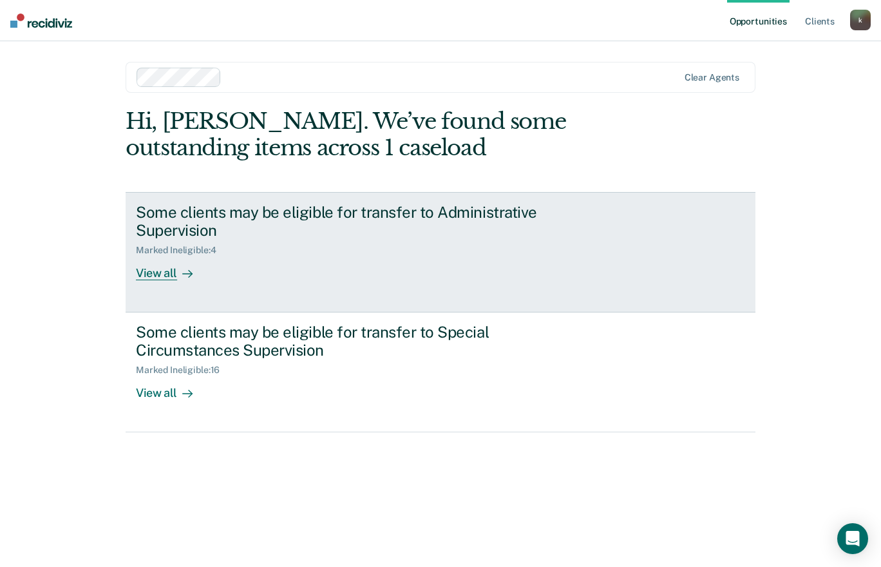
click at [223, 242] on div "Marked Ineligible : 4" at bounding box center [362, 248] width 452 height 16
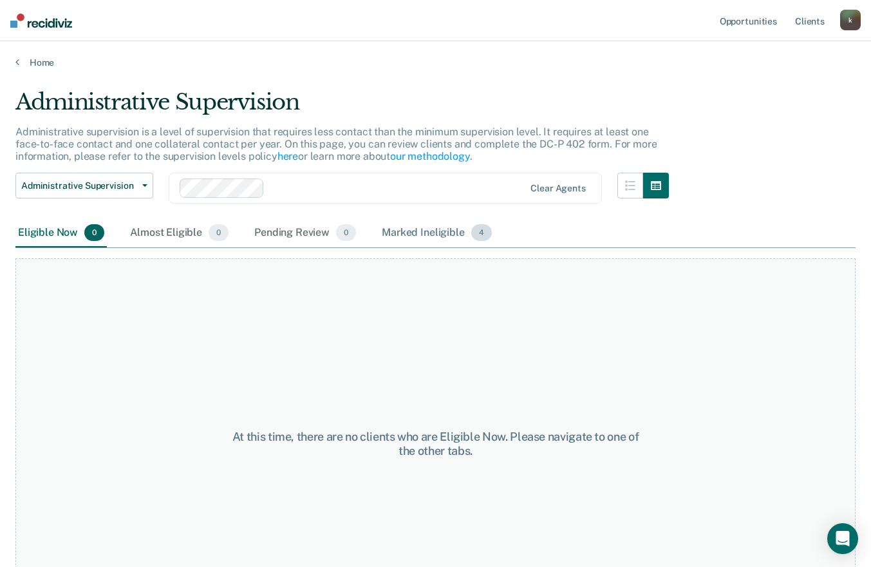
click at [413, 230] on div "Marked Ineligible 4" at bounding box center [436, 233] width 115 height 28
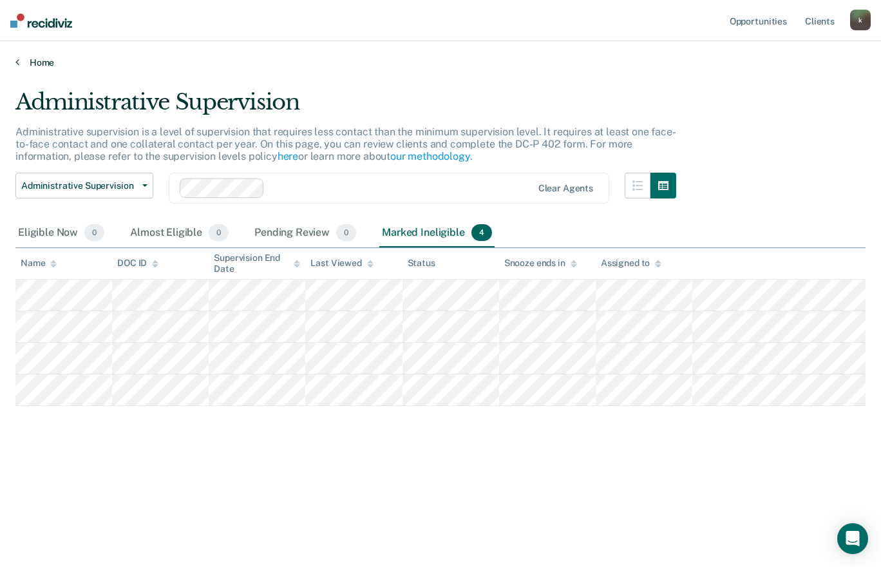
click at [44, 64] on link "Home" at bounding box center [440, 63] width 850 height 12
